Goal: Check status: Check status

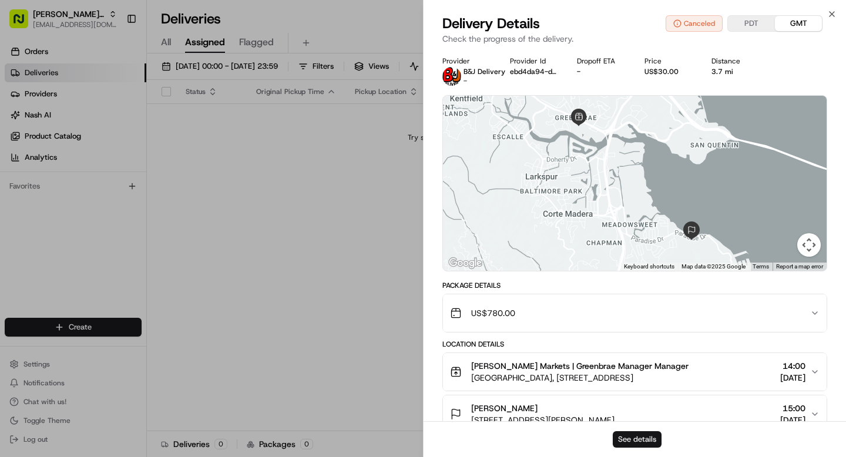
click at [640, 439] on button "See details" at bounding box center [637, 439] width 49 height 16
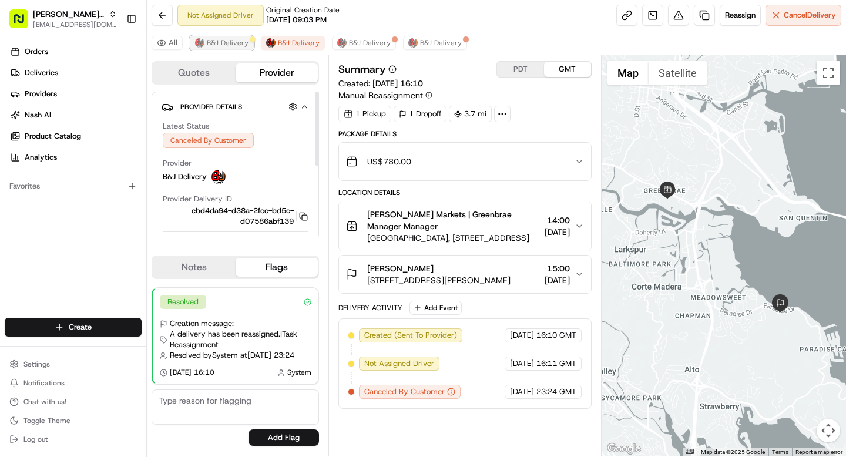
click at [211, 46] on span "B&J Delivery" at bounding box center [228, 42] width 42 height 9
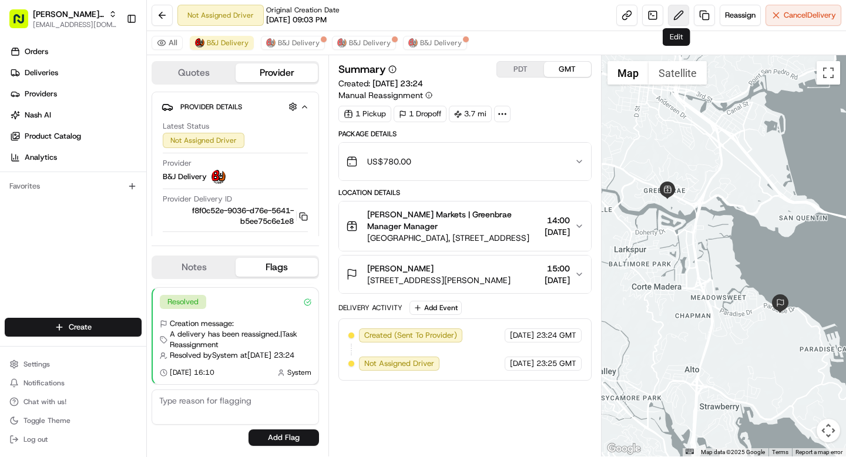
click at [676, 11] on button at bounding box center [678, 15] width 21 height 21
